Goal: Information Seeking & Learning: Understand process/instructions

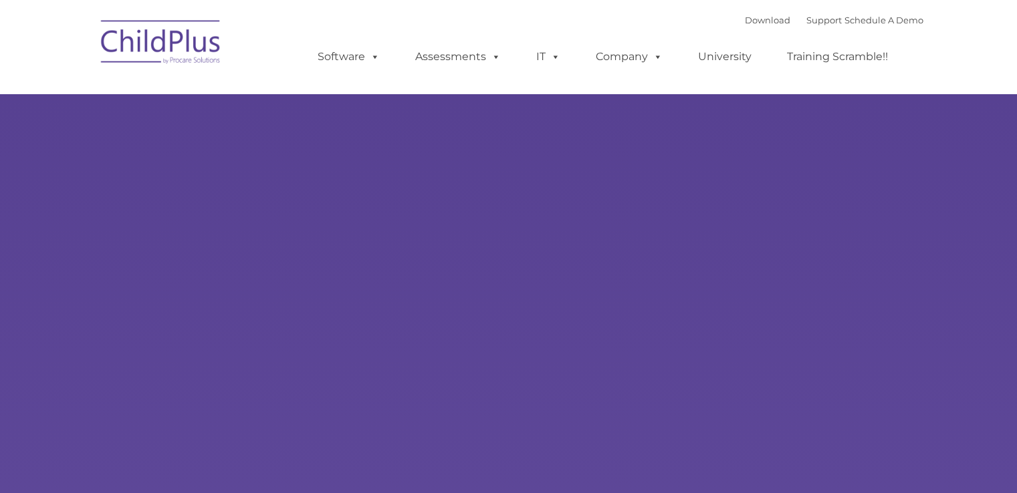
select select "MEDIUM"
type input ""
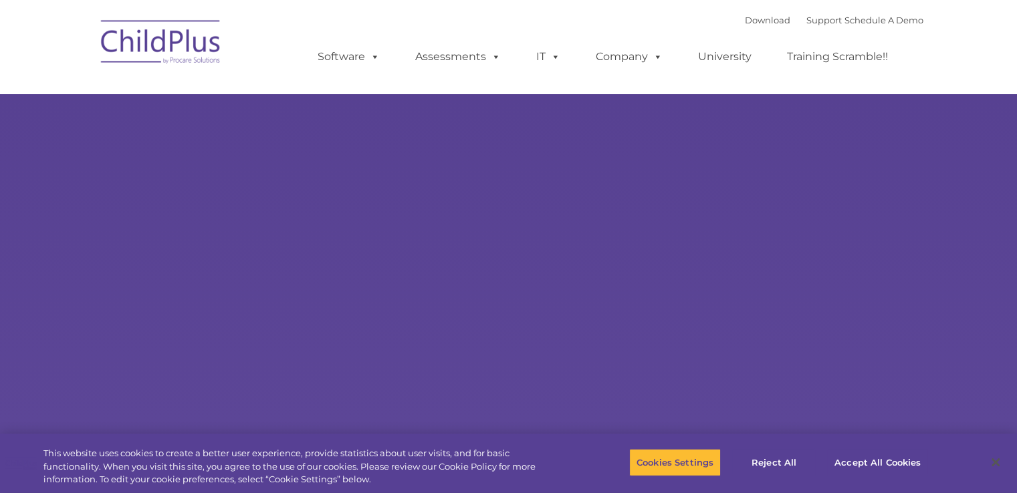
select select "MEDIUM"
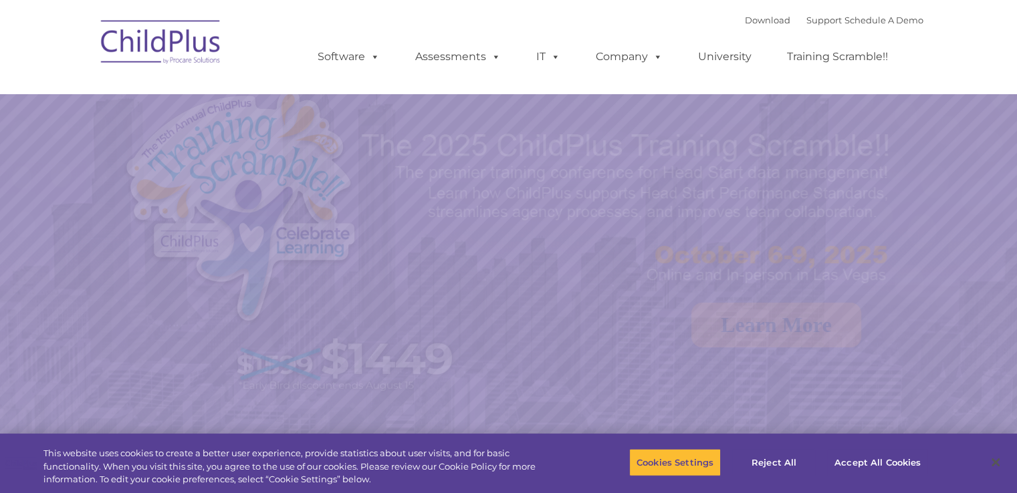
select select "MEDIUM"
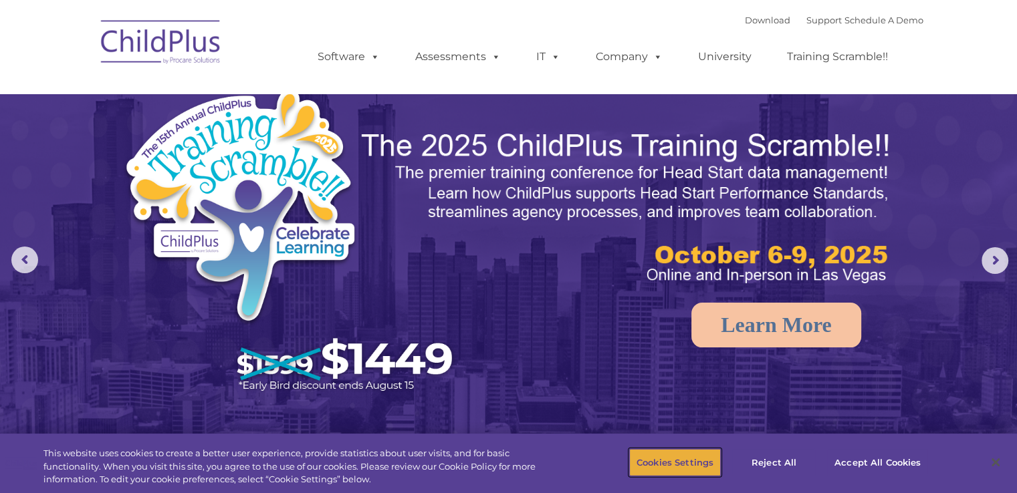
click at [661, 453] on button "Cookies Settings" at bounding box center [675, 463] width 92 height 28
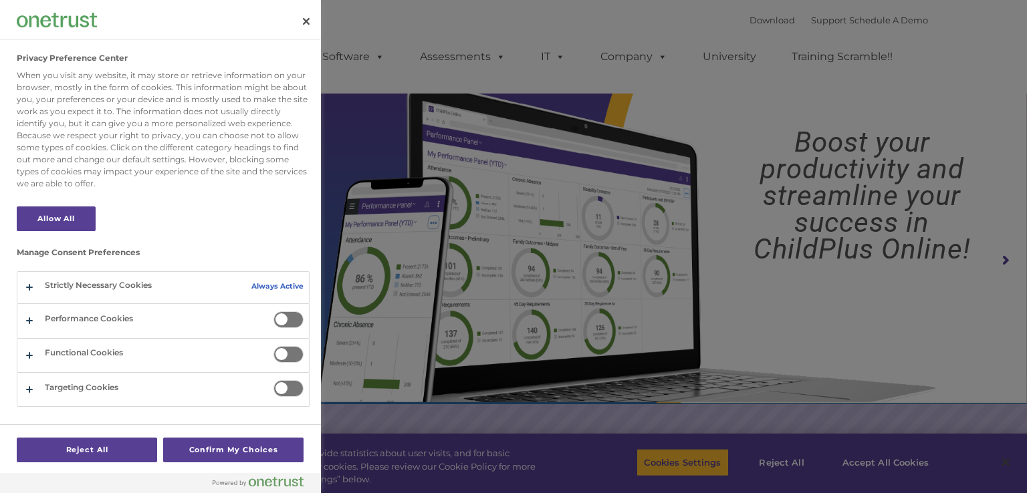
click at [286, 316] on span "Privacy Preference Center" at bounding box center [288, 320] width 30 height 17
click at [273, 312] on input "Performance Cookies" at bounding box center [273, 312] width 0 height 0
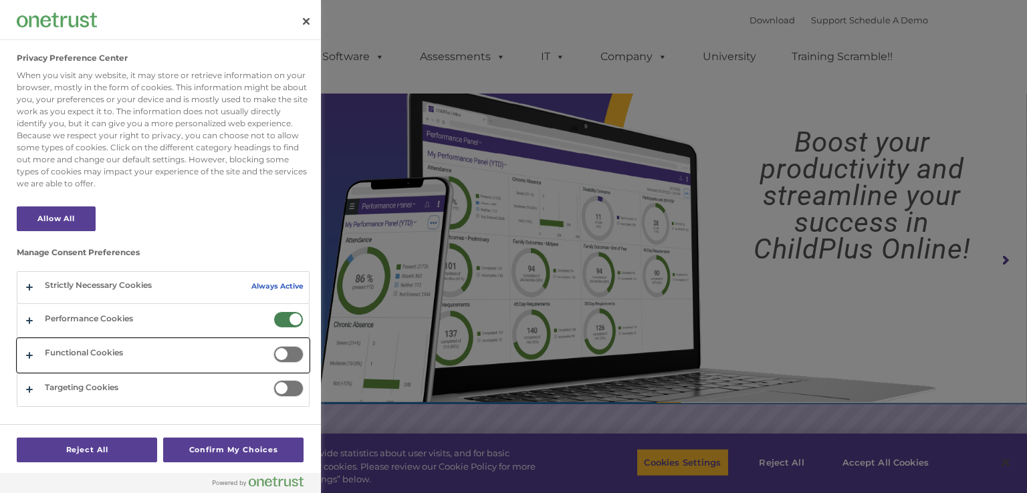
click at [27, 354] on button "Privacy Preference Center" at bounding box center [163, 355] width 292 height 33
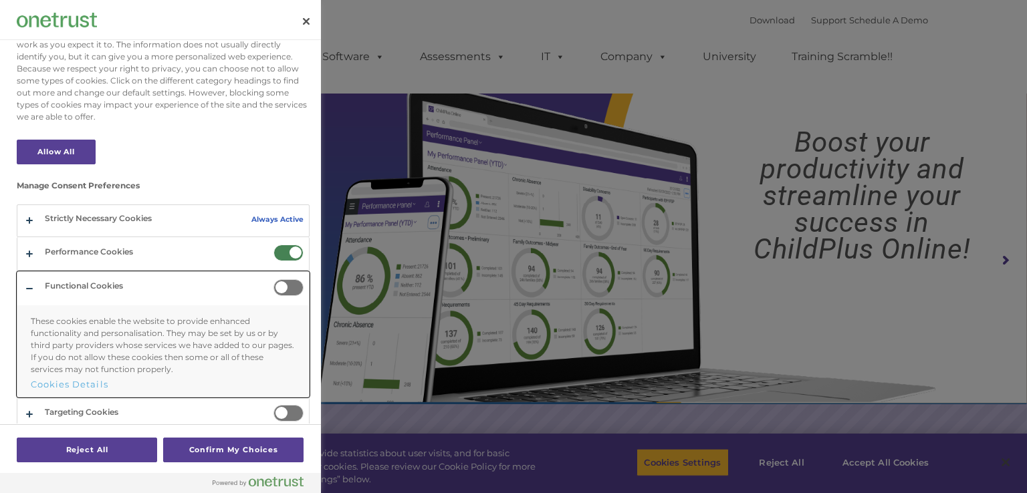
scroll to position [68, 0]
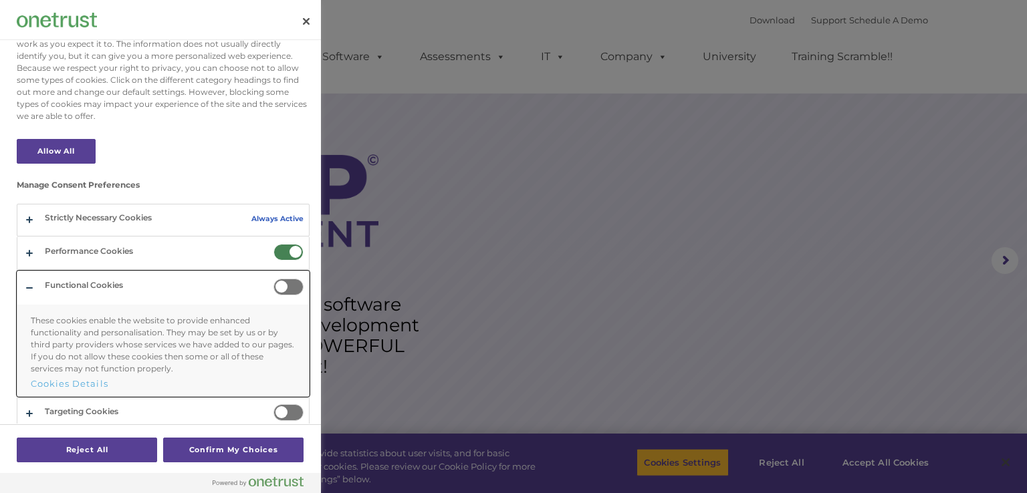
click at [32, 287] on button "Privacy Preference Center" at bounding box center [163, 333] width 292 height 125
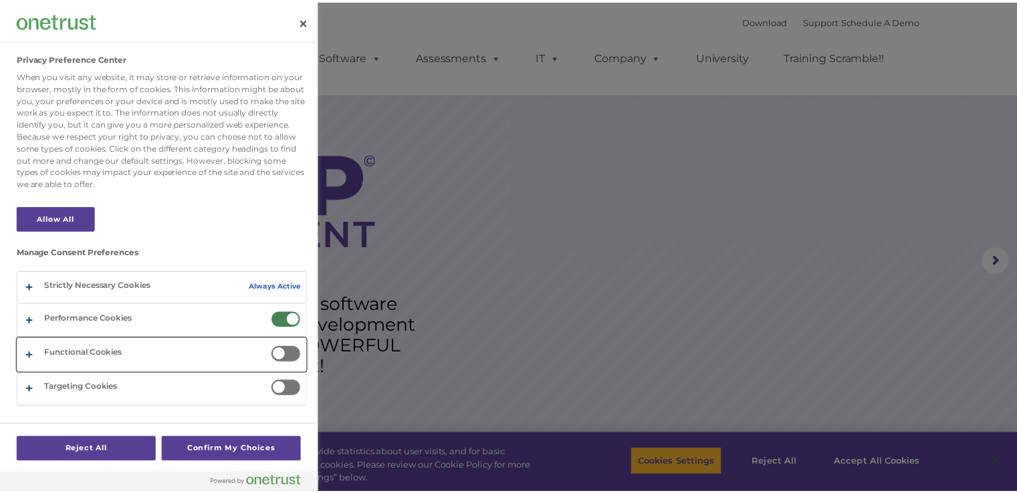
scroll to position [0, 0]
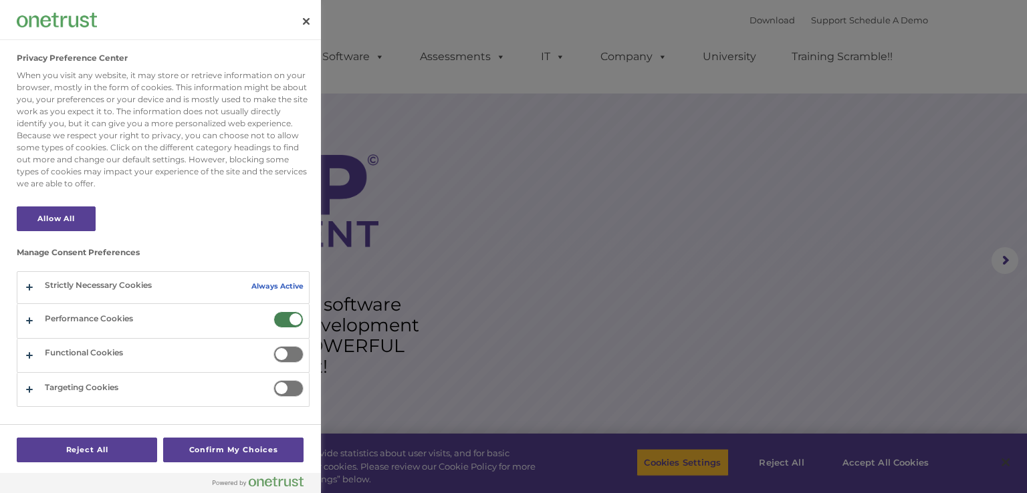
click at [284, 351] on span "Privacy Preference Center" at bounding box center [288, 354] width 30 height 17
click at [273, 346] on input "Functional Cookies" at bounding box center [273, 346] width 0 height 0
click at [217, 448] on button "Confirm My Choices" at bounding box center [233, 450] width 140 height 25
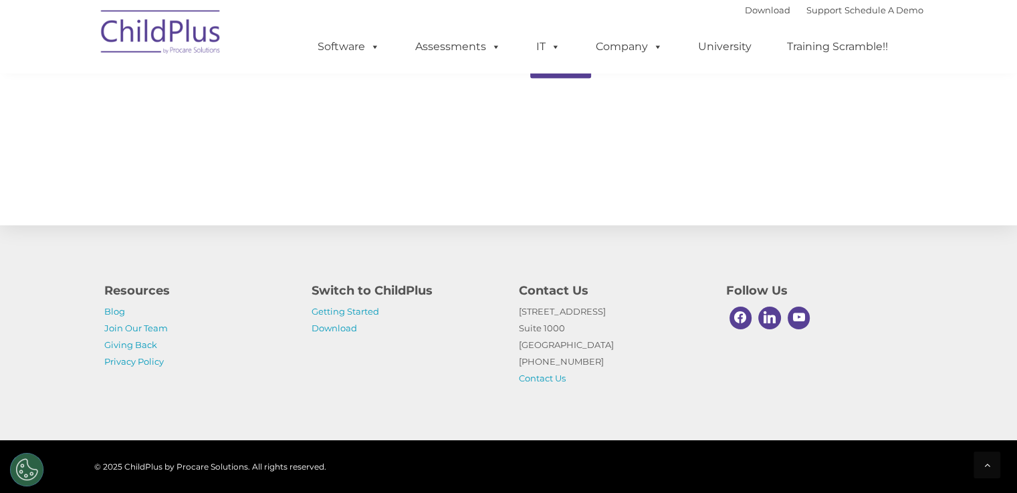
scroll to position [1476, 0]
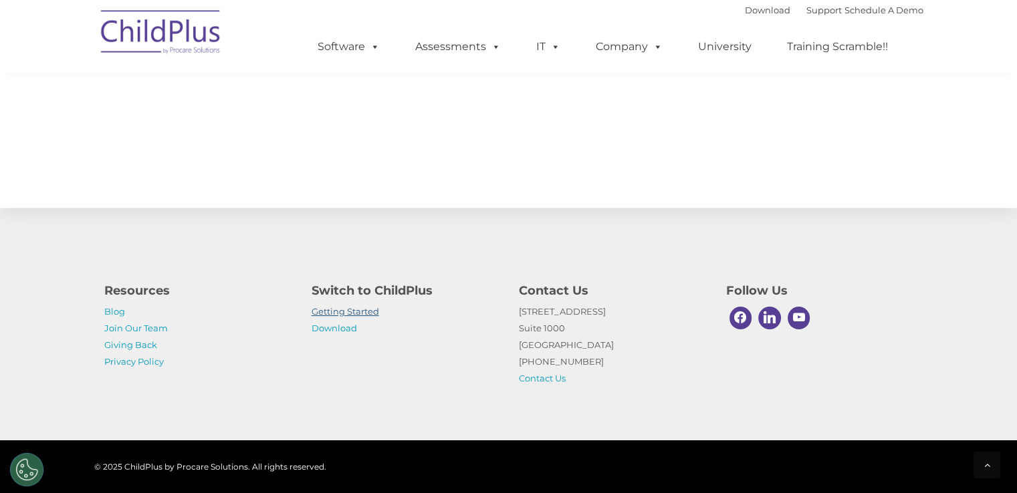
click at [339, 310] on link "Getting Started" at bounding box center [346, 311] width 68 height 11
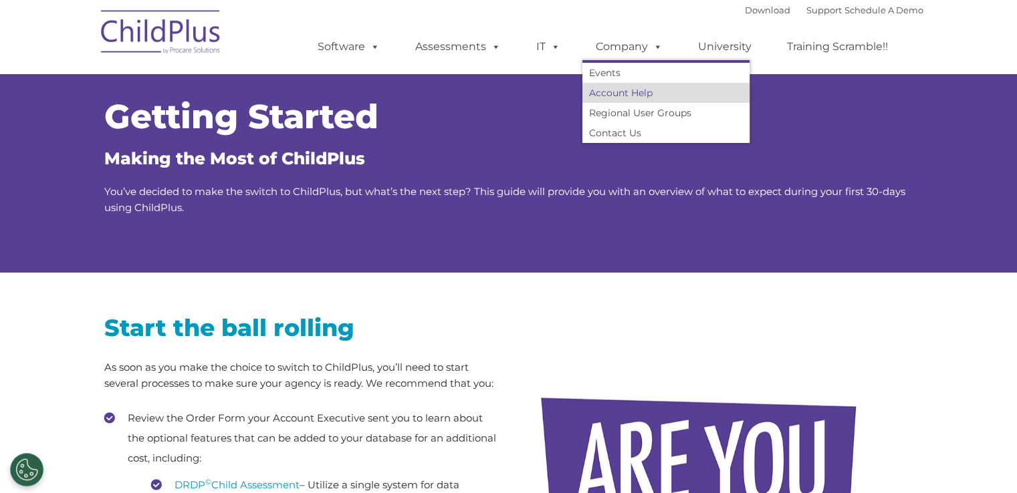
click at [619, 94] on link "Account Help" at bounding box center [665, 93] width 167 height 20
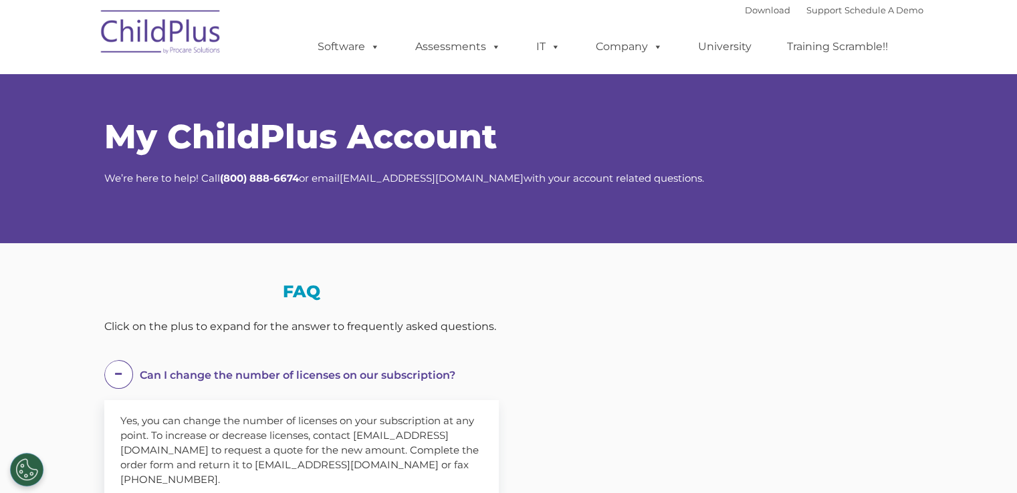
select select "MEDIUM"
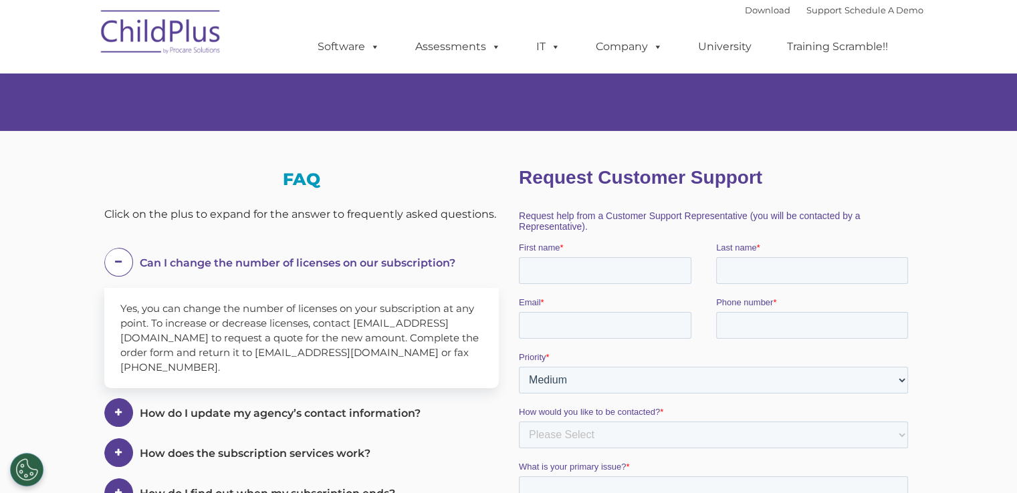
scroll to position [135, 0]
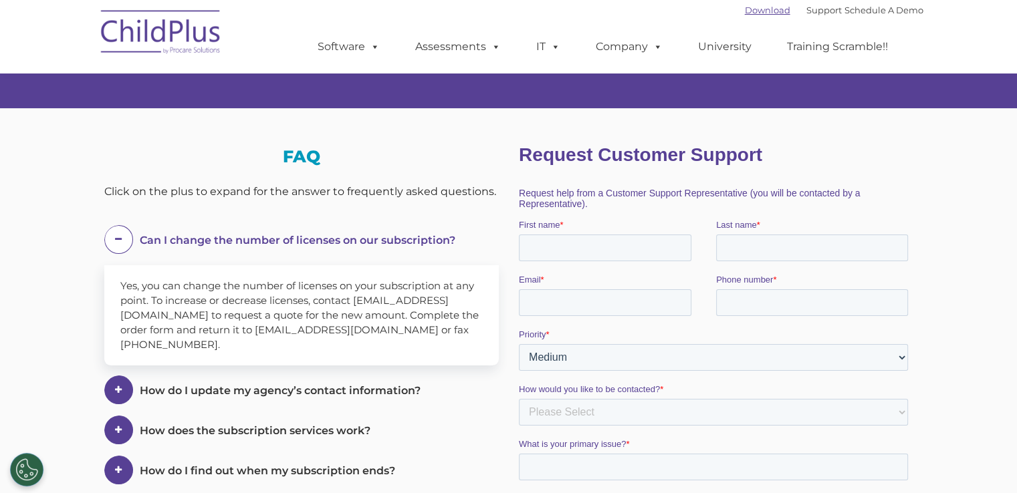
click at [758, 13] on link "Download" at bounding box center [767, 10] width 45 height 11
